Goal: Information Seeking & Learning: Learn about a topic

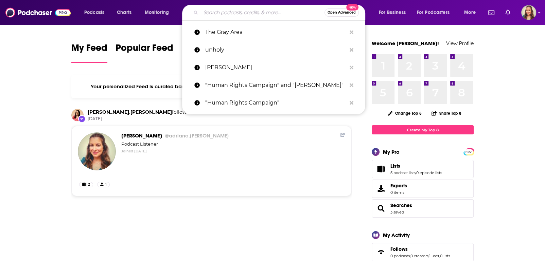
click at [238, 16] on input "Search podcasts, credits, & more..." at bounding box center [263, 12] width 124 height 11
paste input "Climate Correction™ - A Climate Change Podcast"
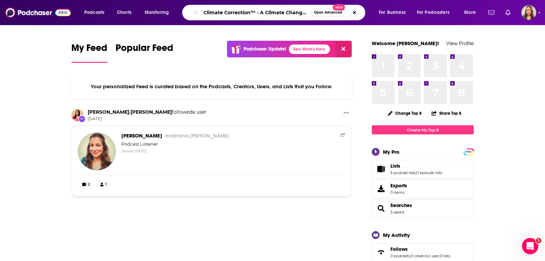
scroll to position [0, 19]
type input "Climate Correction™ - A Climate Change Podcast"
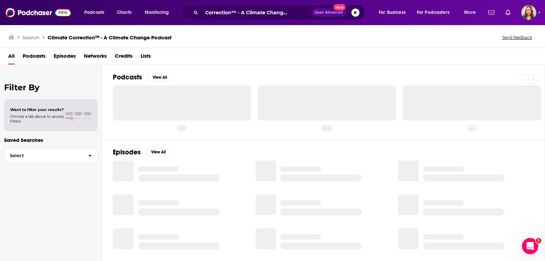
scroll to position [0, 19]
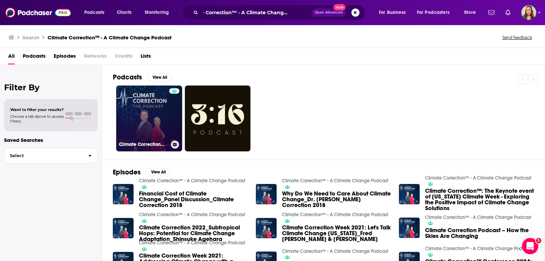
click at [149, 118] on link "Climate Correction™ - A Climate Change Podcast" at bounding box center [149, 119] width 66 height 66
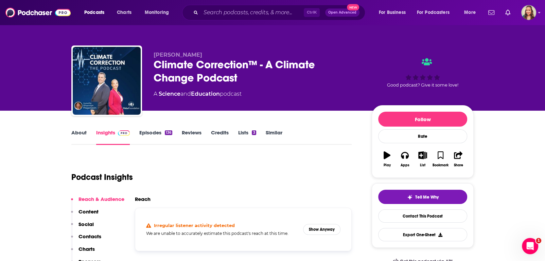
click at [185, 180] on div "Podcast Insights" at bounding box center [208, 173] width 275 height 35
click at [331, 234] on button "Show Anyway" at bounding box center [321, 229] width 37 height 11
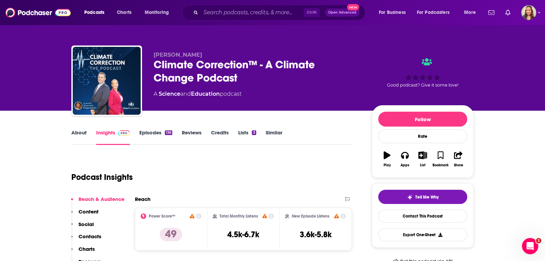
click at [85, 211] on p "Content" at bounding box center [88, 212] width 20 height 6
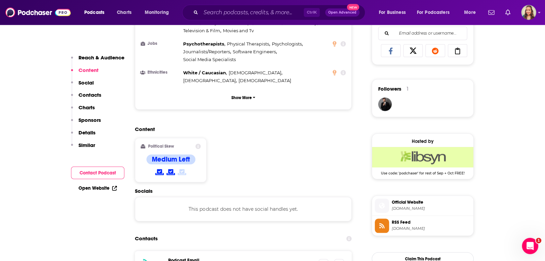
scroll to position [443, 0]
click at [90, 92] on p "Contacts" at bounding box center [89, 95] width 23 height 6
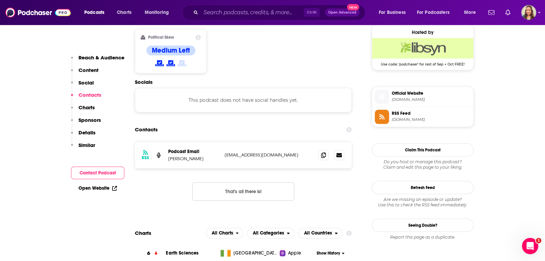
scroll to position [552, 0]
click at [91, 148] on p "Similar" at bounding box center [86, 145] width 17 height 6
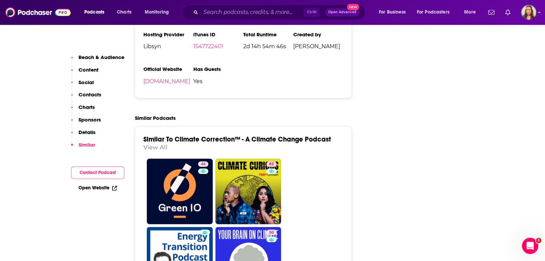
scroll to position [1010, 0]
click at [97, 188] on link "Open Website" at bounding box center [97, 189] width 38 height 6
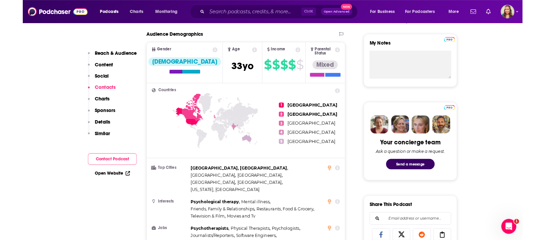
scroll to position [235, 0]
